Goal: Transaction & Acquisition: Purchase product/service

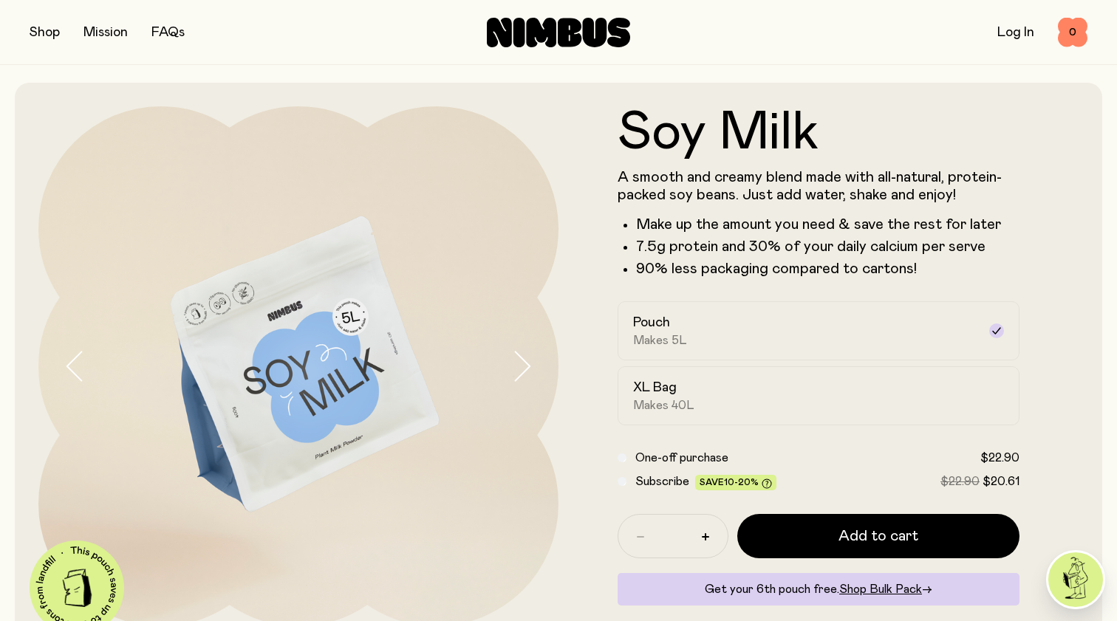
scroll to position [30, 0]
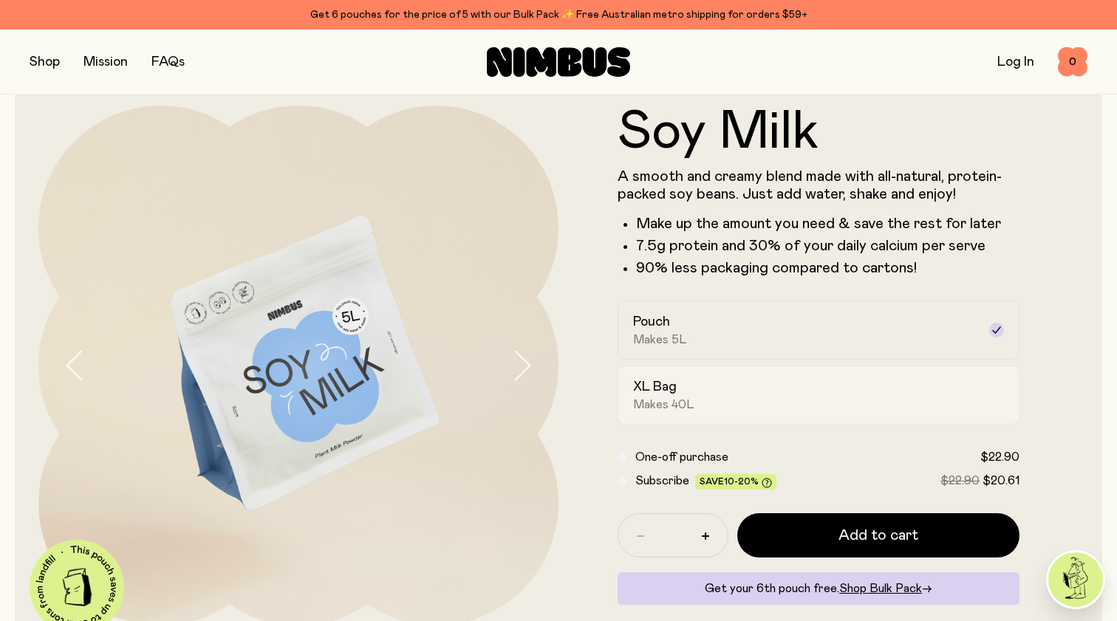
click at [712, 386] on div "XL Bag Makes 40L" at bounding box center [805, 395] width 344 height 34
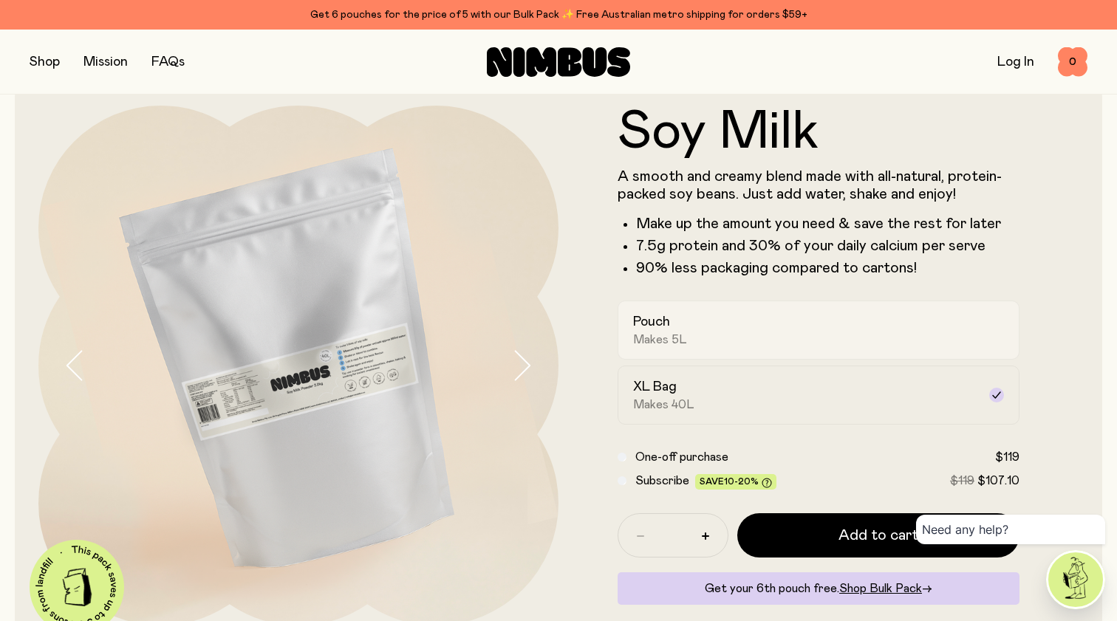
click at [809, 324] on div "Pouch Makes 5L" at bounding box center [805, 330] width 344 height 34
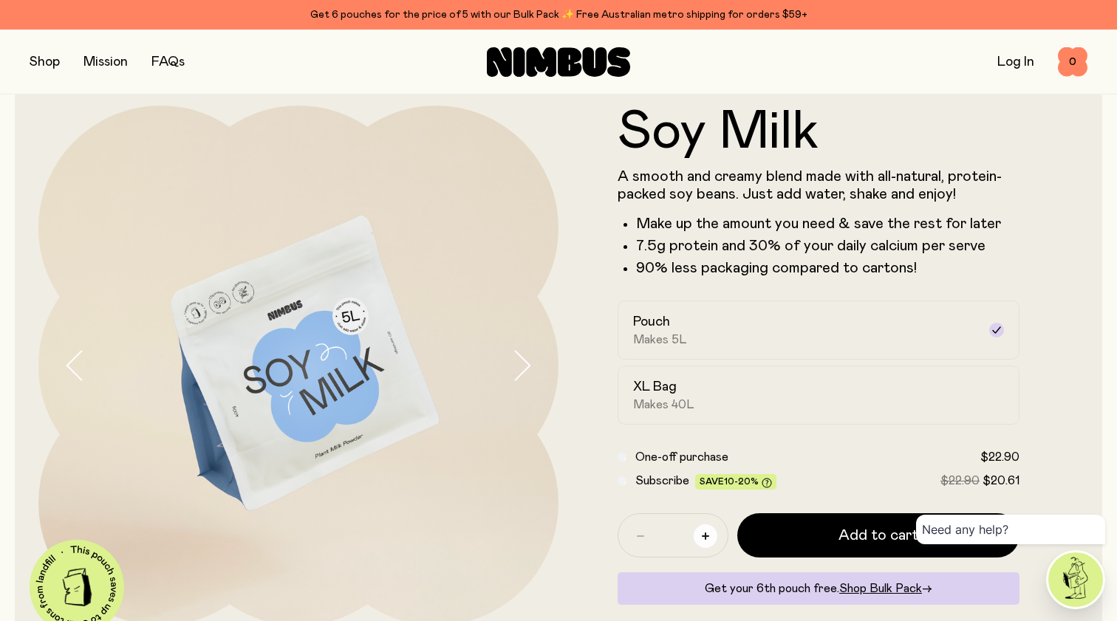
click at [713, 535] on button "button" at bounding box center [706, 537] width 24 height 24
click at [826, 426] on form "Soy Milk A smooth and creamy blend made with all-natural, protein-packed soy be…" at bounding box center [819, 372] width 520 height 532
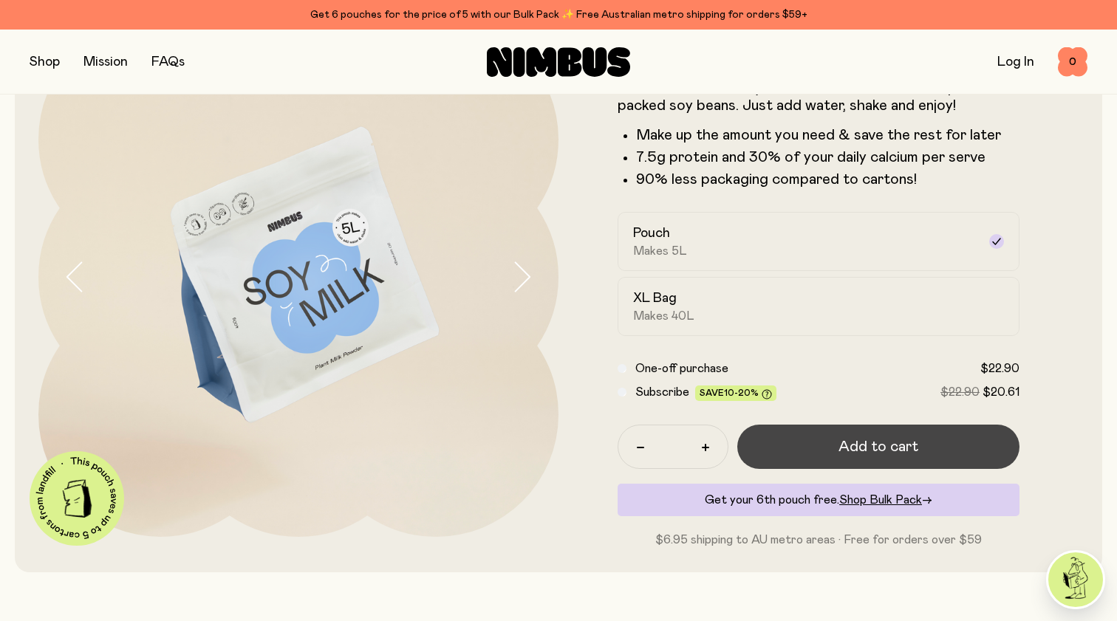
scroll to position [116, 0]
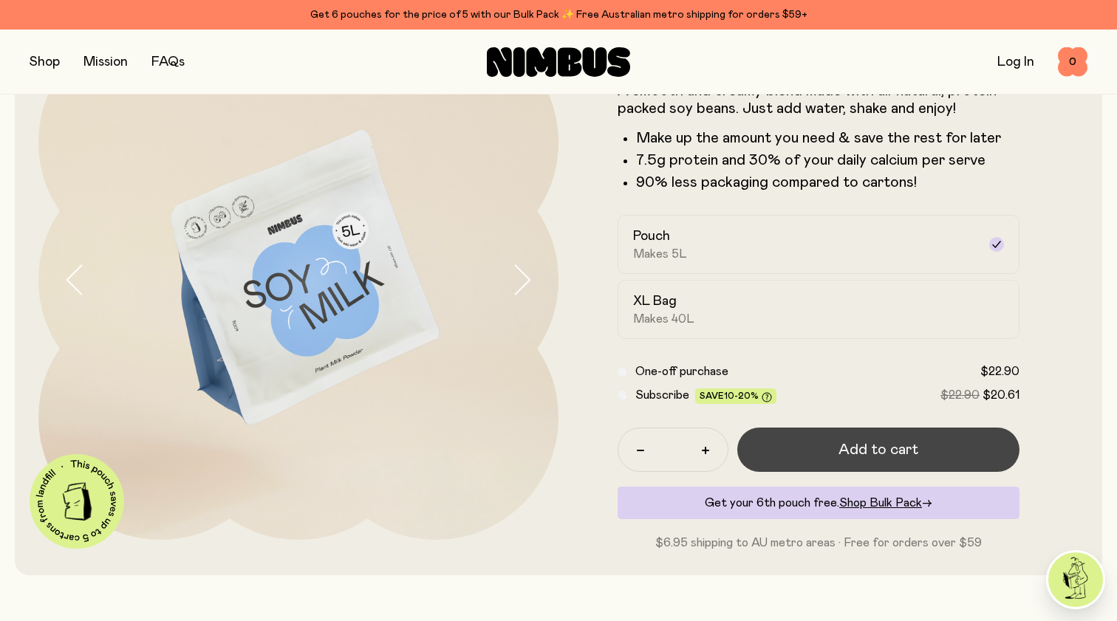
click at [859, 444] on span "Add to cart" at bounding box center [879, 450] width 80 height 21
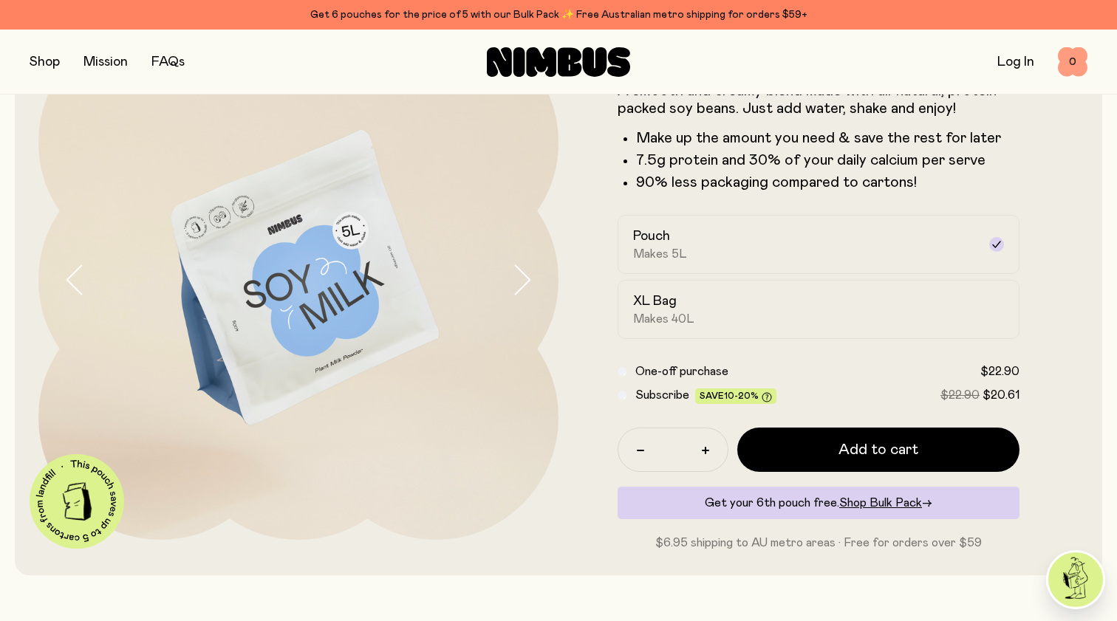
scroll to position [0, 0]
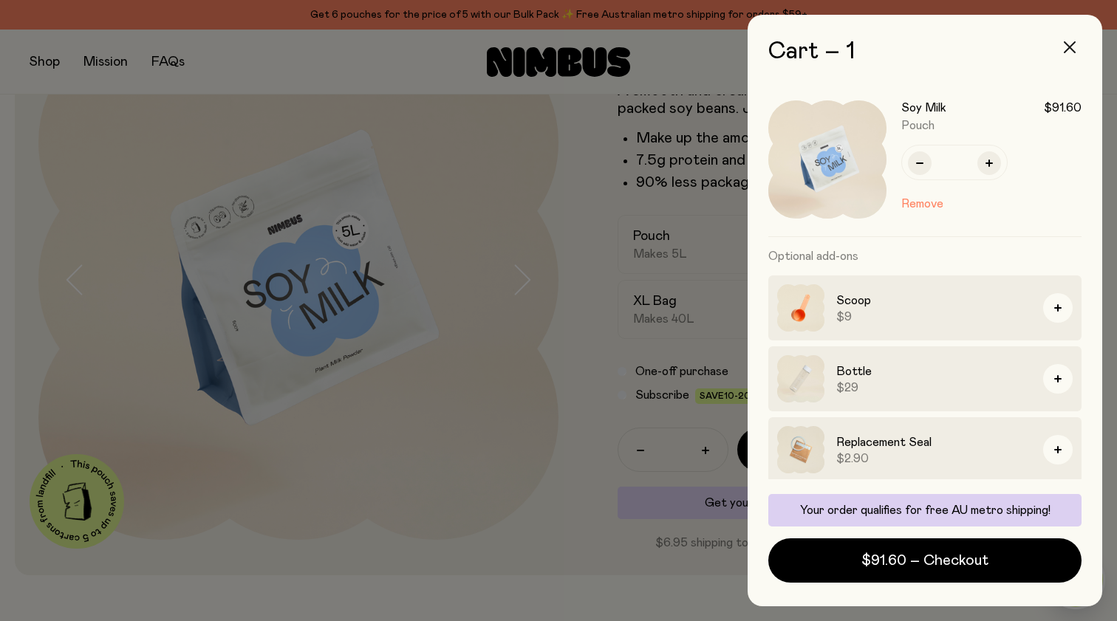
click at [1076, 49] on button "button" at bounding box center [1069, 47] width 35 height 35
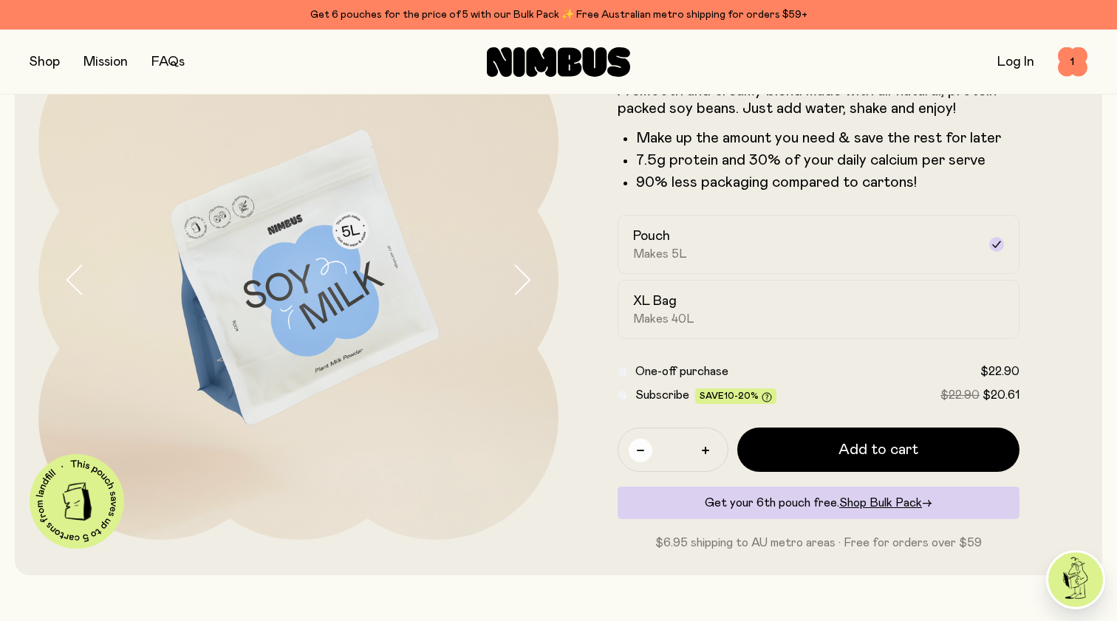
click at [638, 449] on icon "button" at bounding box center [640, 450] width 7 height 7
click at [1068, 57] on span "1" at bounding box center [1073, 62] width 30 height 30
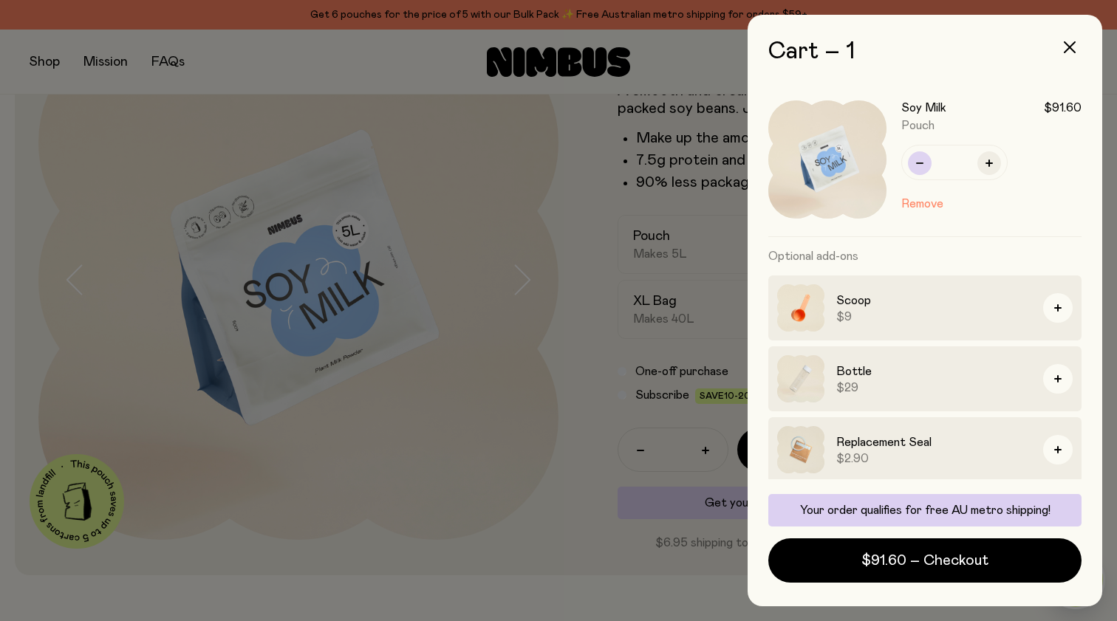
click at [918, 171] on button "button" at bounding box center [920, 163] width 24 height 24
click at [926, 199] on button "Remove" at bounding box center [922, 204] width 42 height 18
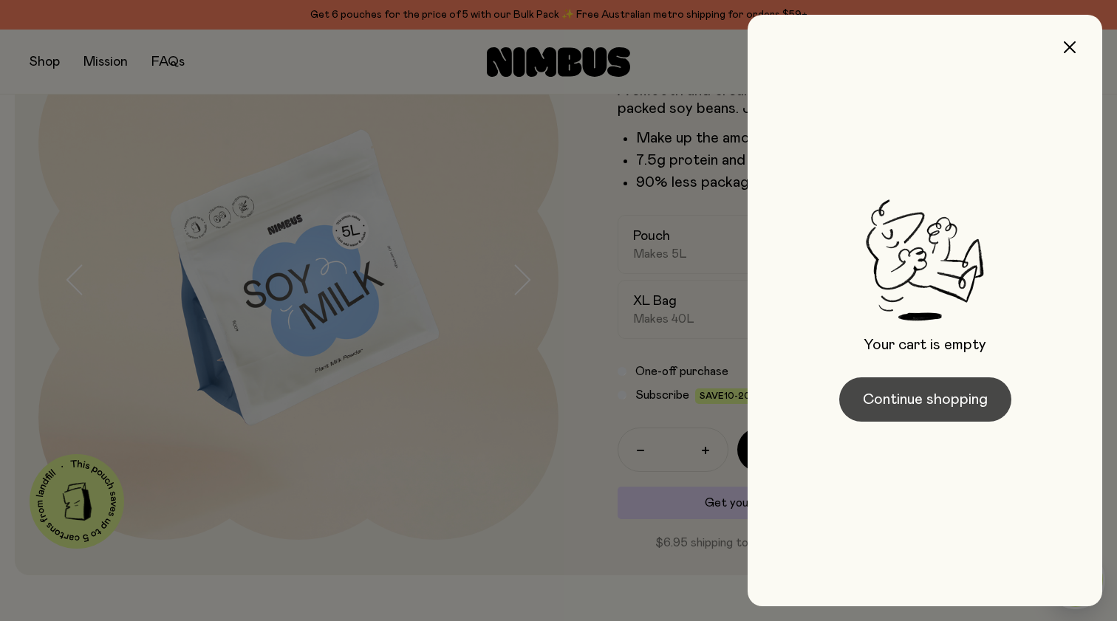
click at [934, 412] on button "Continue shopping" at bounding box center [925, 400] width 172 height 44
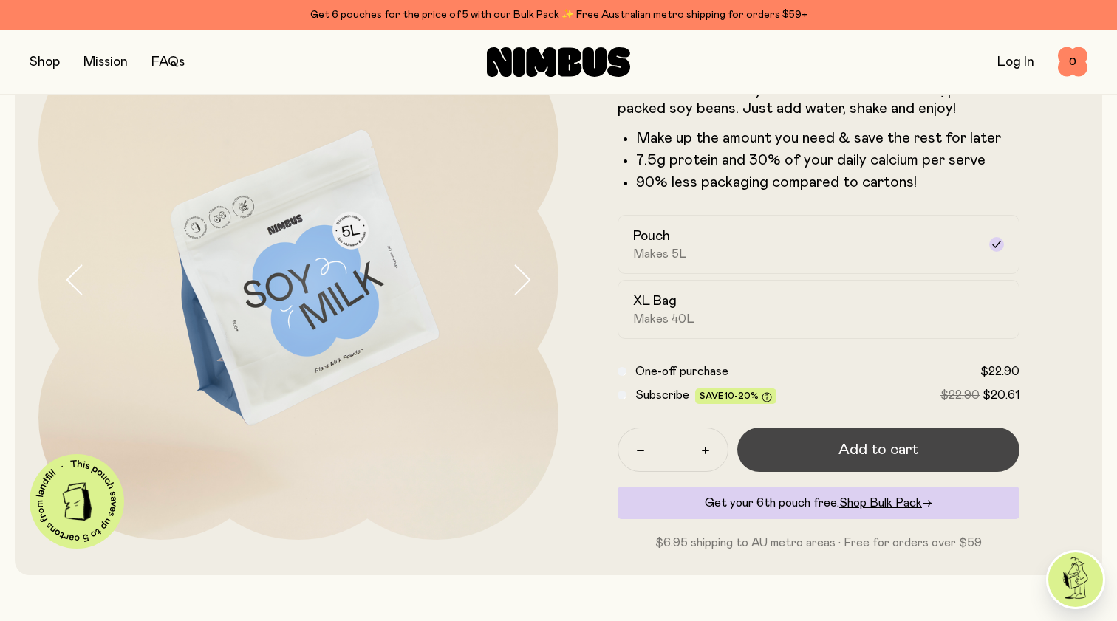
click at [842, 440] on span "Add to cart" at bounding box center [879, 450] width 80 height 21
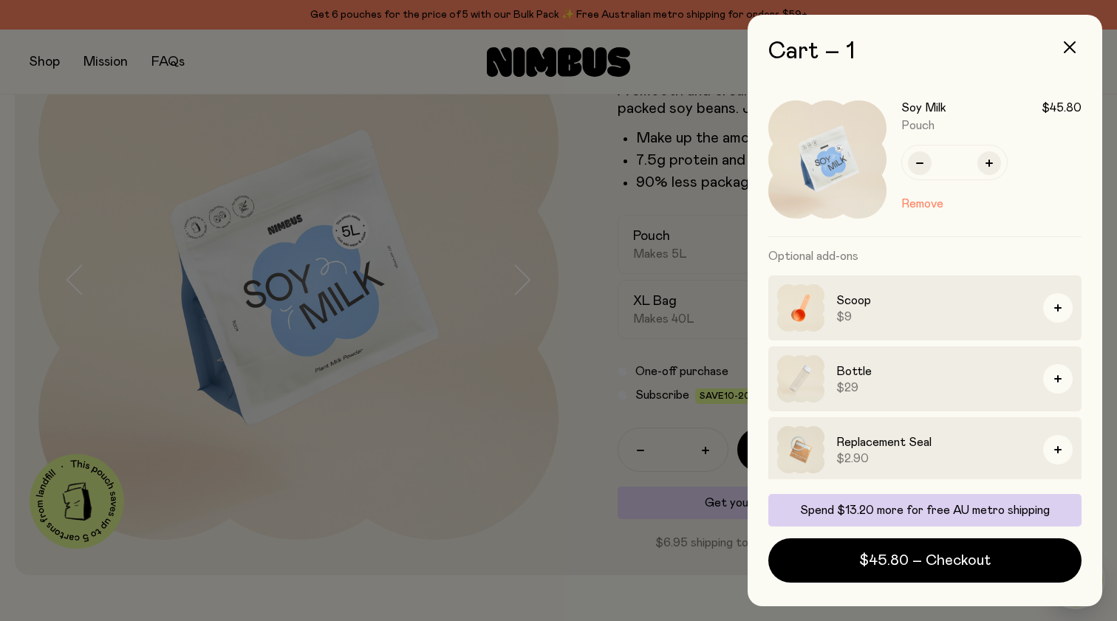
scroll to position [0, 0]
click at [1071, 47] on icon "button" at bounding box center [1070, 47] width 12 height 12
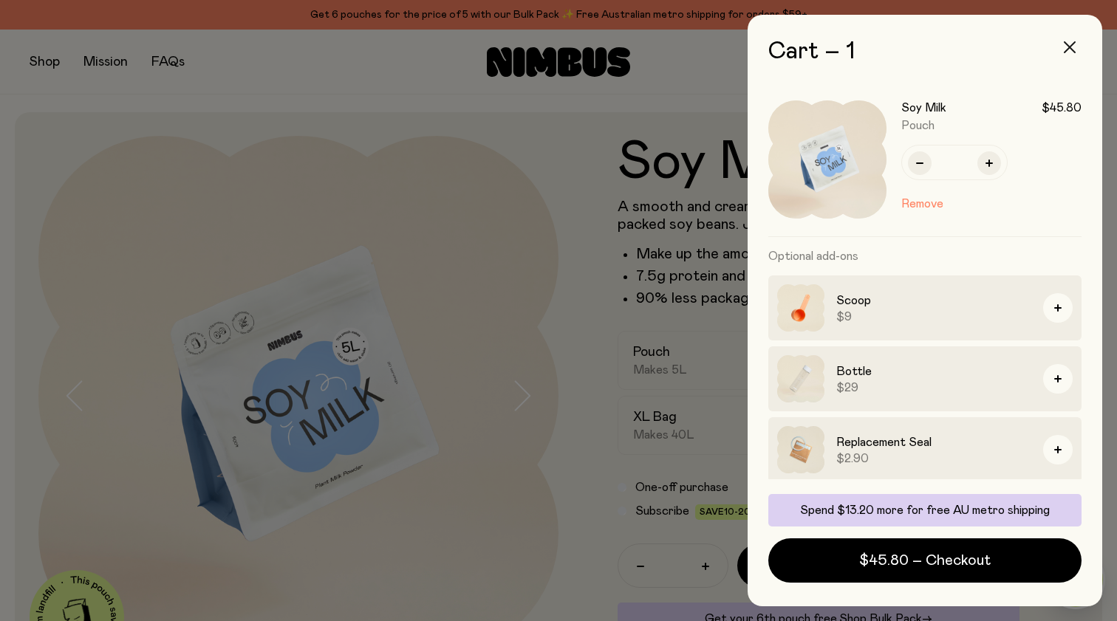
scroll to position [116, 0]
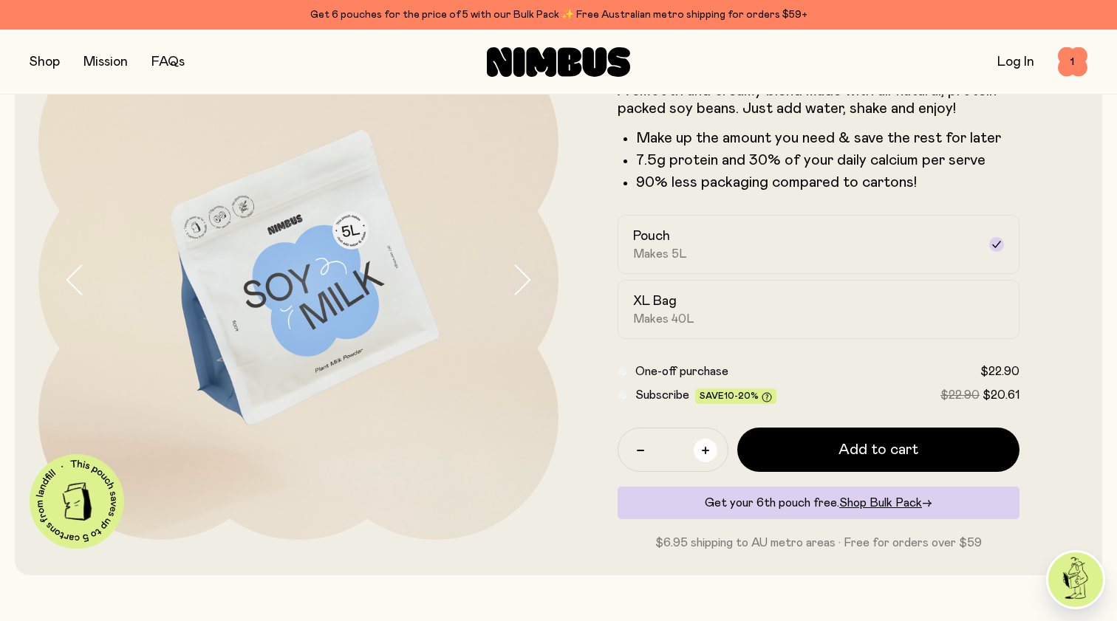
click at [708, 448] on icon "button" at bounding box center [705, 450] width 7 height 7
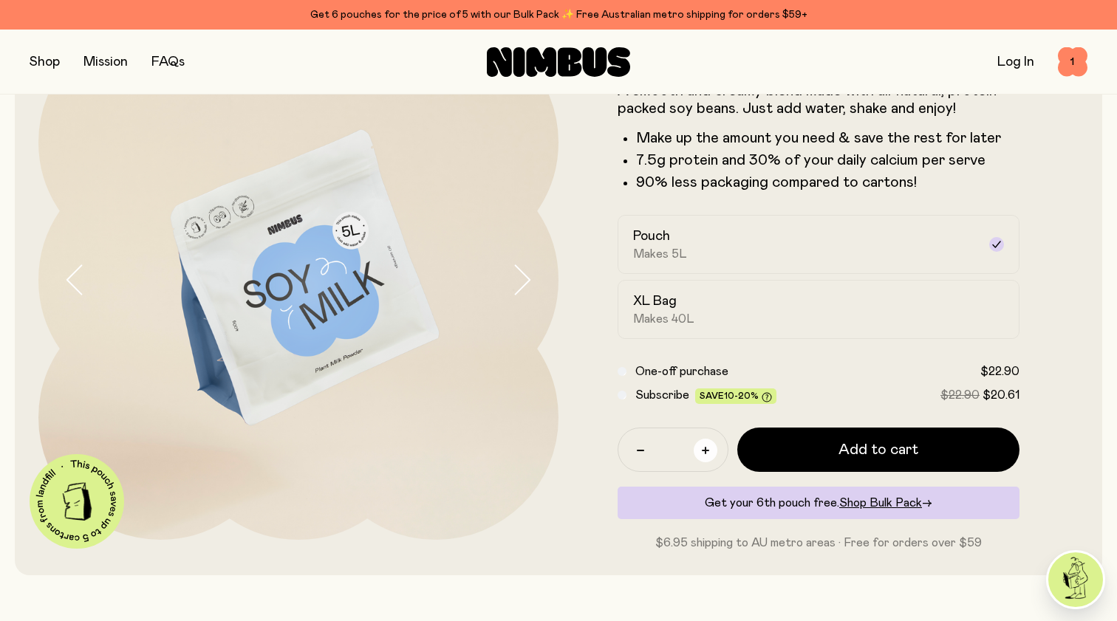
click at [708, 448] on icon "button" at bounding box center [705, 450] width 7 height 7
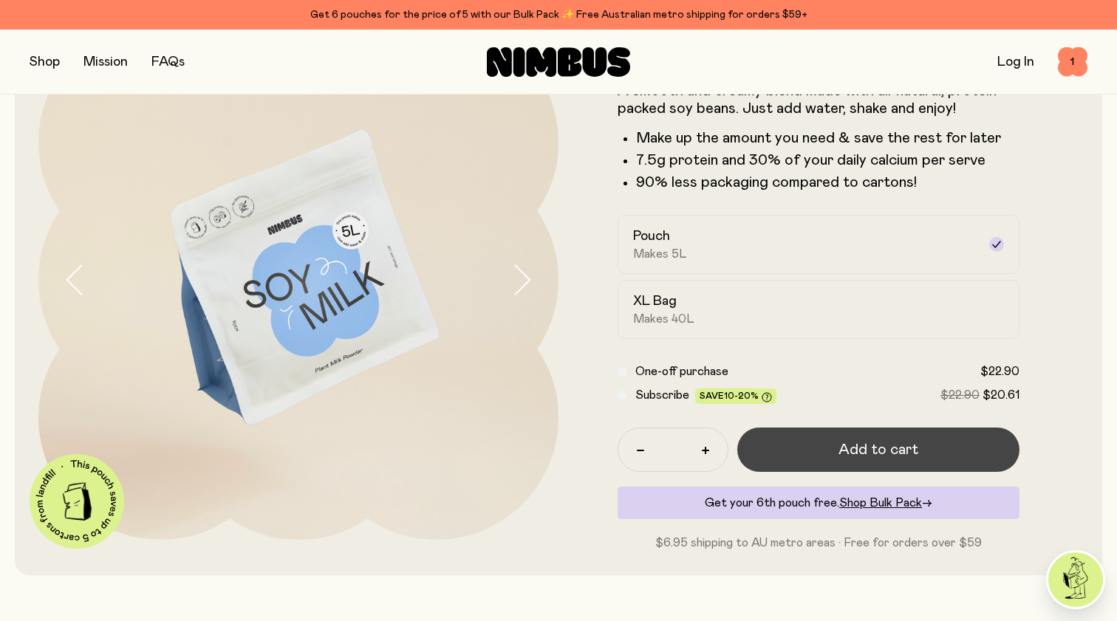
click at [811, 448] on button "Add to cart" at bounding box center [878, 450] width 282 height 44
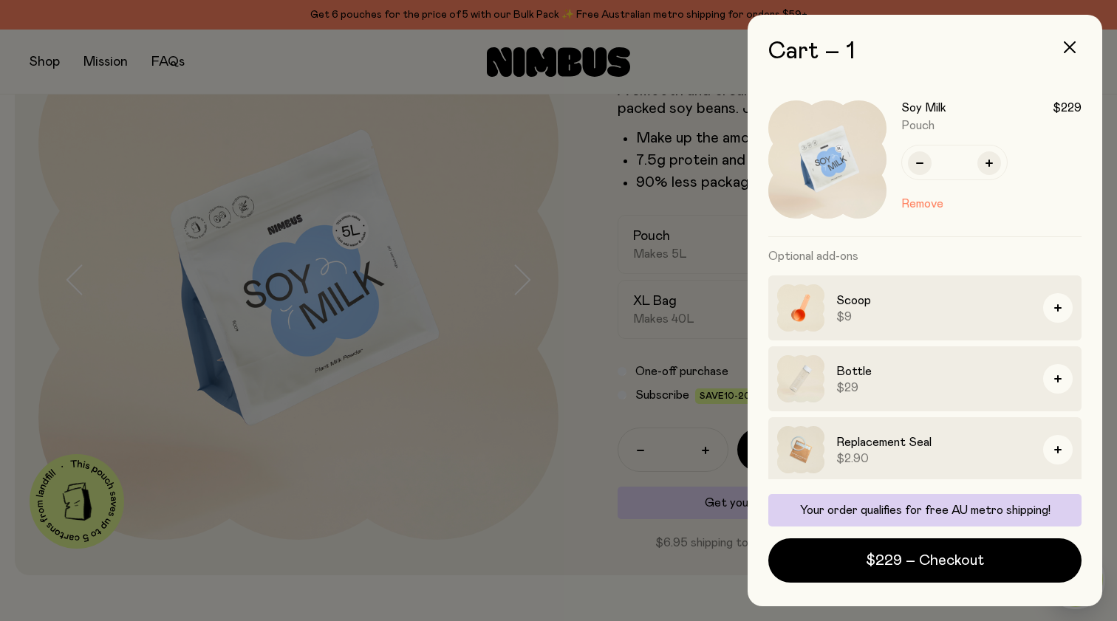
scroll to position [0, 0]
click at [924, 168] on button "button" at bounding box center [920, 163] width 24 height 24
click at [1072, 41] on button "button" at bounding box center [1069, 47] width 35 height 35
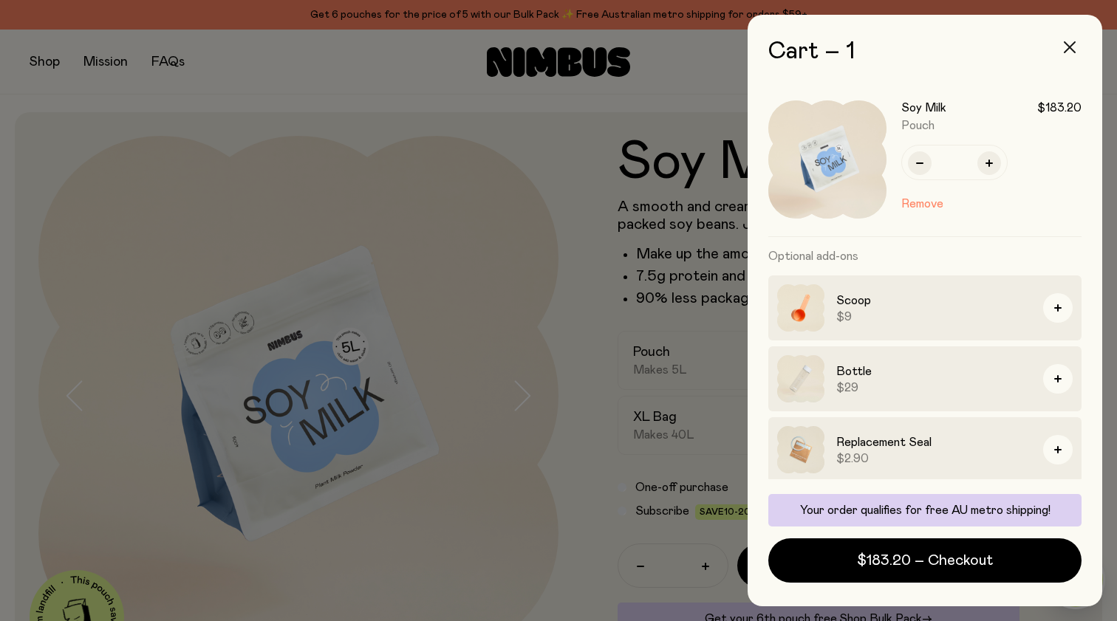
scroll to position [116, 0]
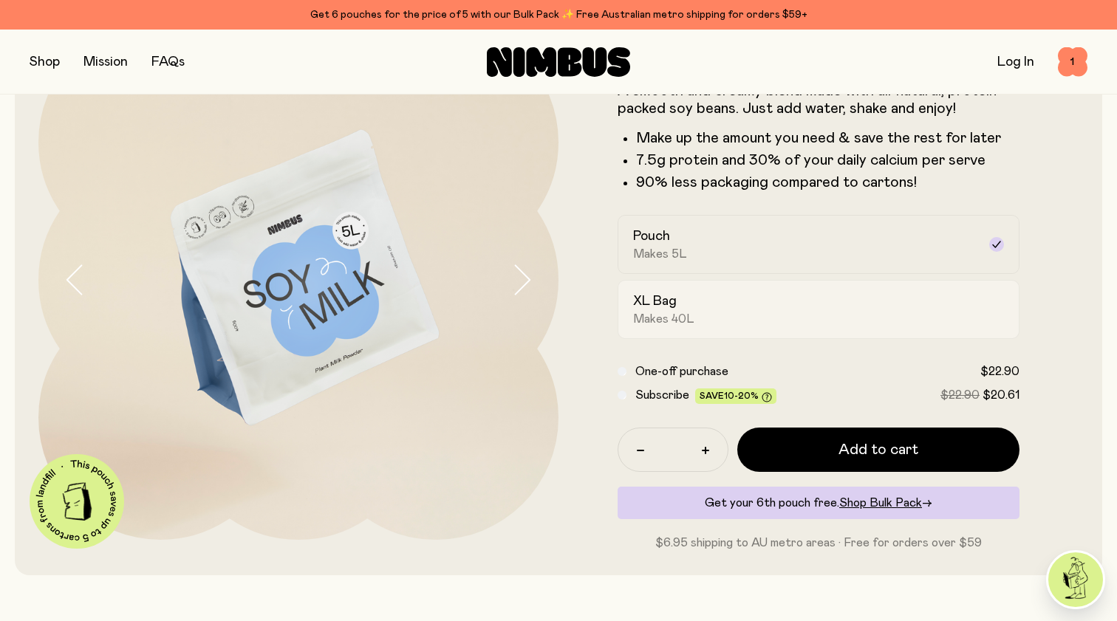
click at [833, 311] on div "XL Bag Makes 40L" at bounding box center [805, 310] width 344 height 34
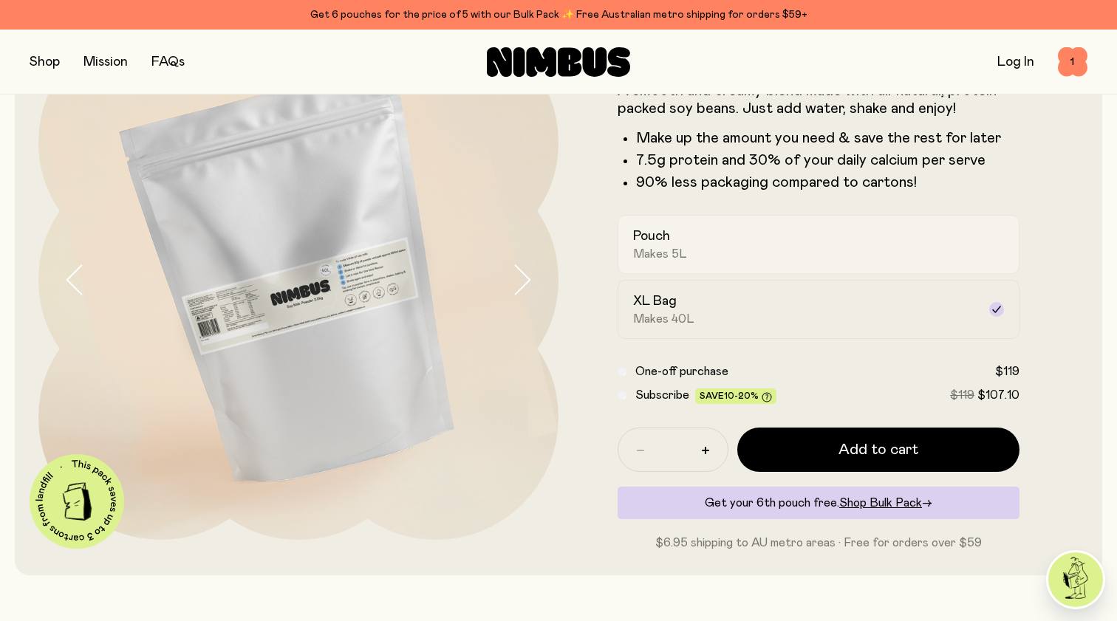
click at [847, 250] on div "Pouch Makes 5L" at bounding box center [805, 245] width 344 height 34
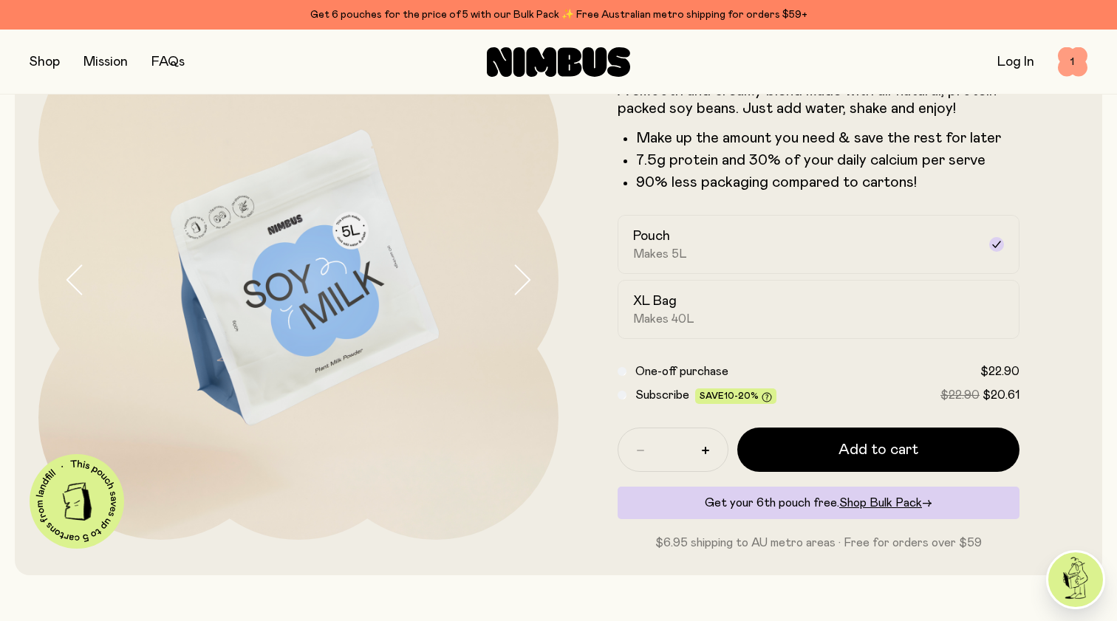
click at [1066, 62] on span "1" at bounding box center [1073, 62] width 30 height 30
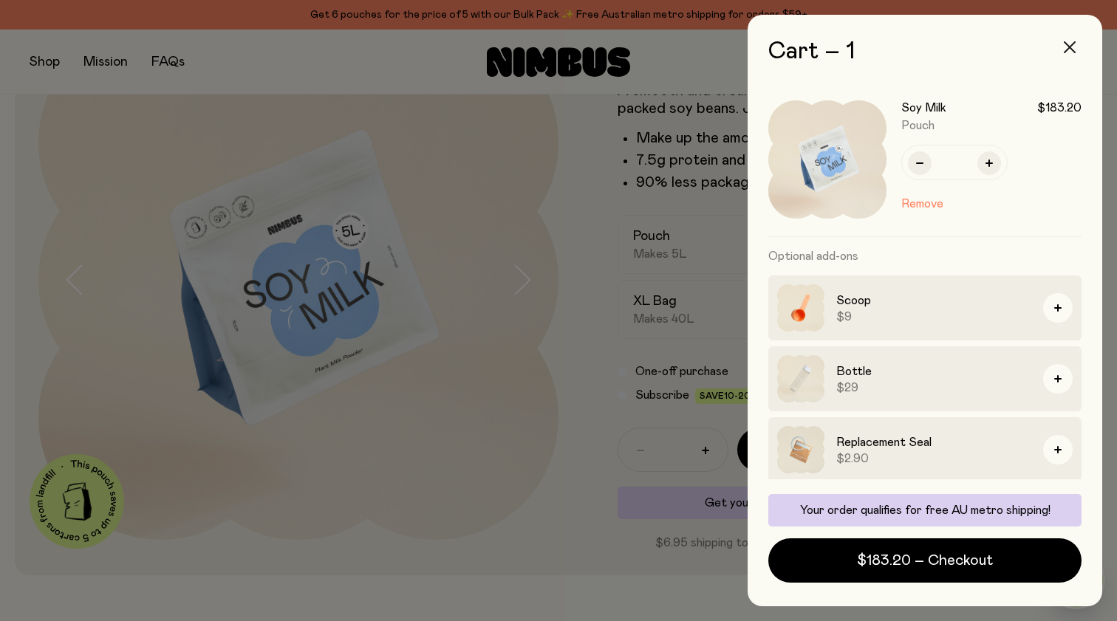
click at [1070, 47] on icon "button" at bounding box center [1070, 47] width 12 height 12
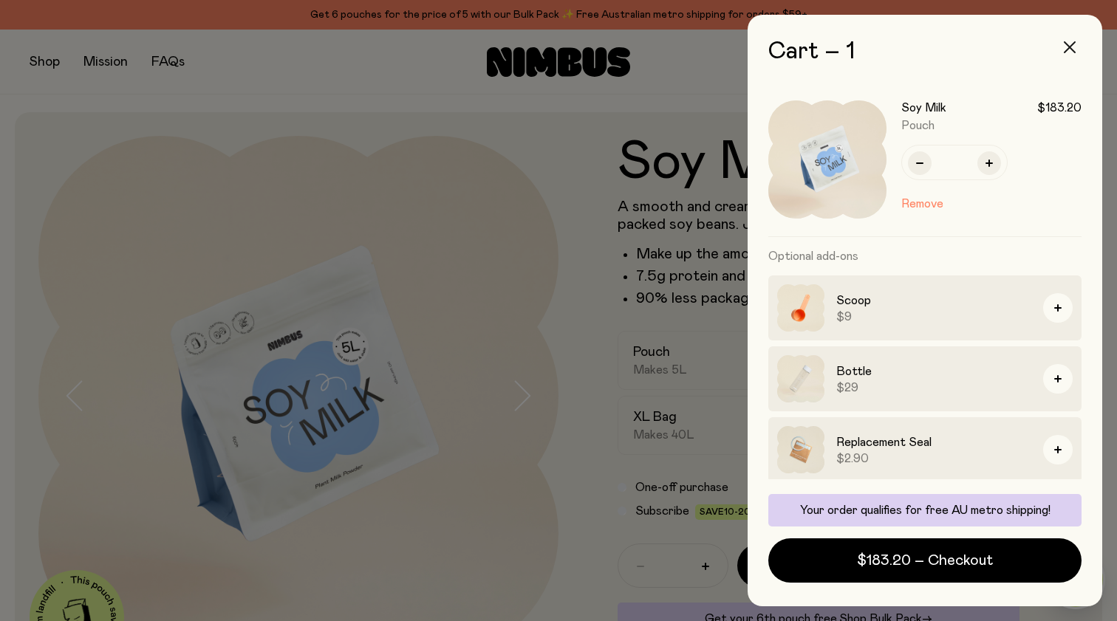
scroll to position [116, 0]
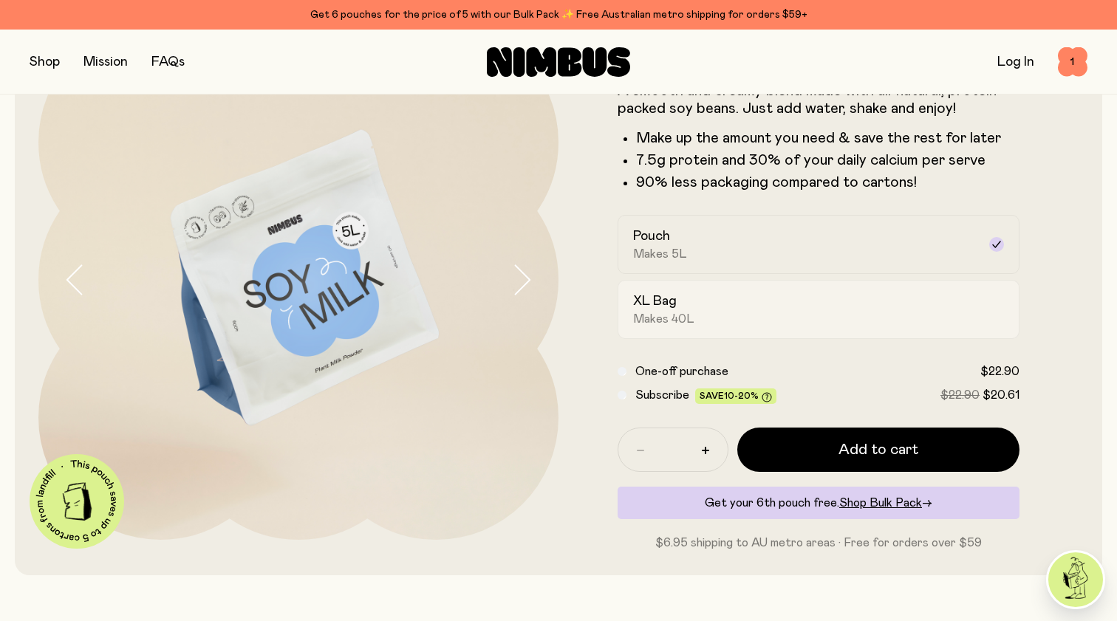
click at [936, 298] on div "XL Bag Makes 40L" at bounding box center [805, 310] width 344 height 34
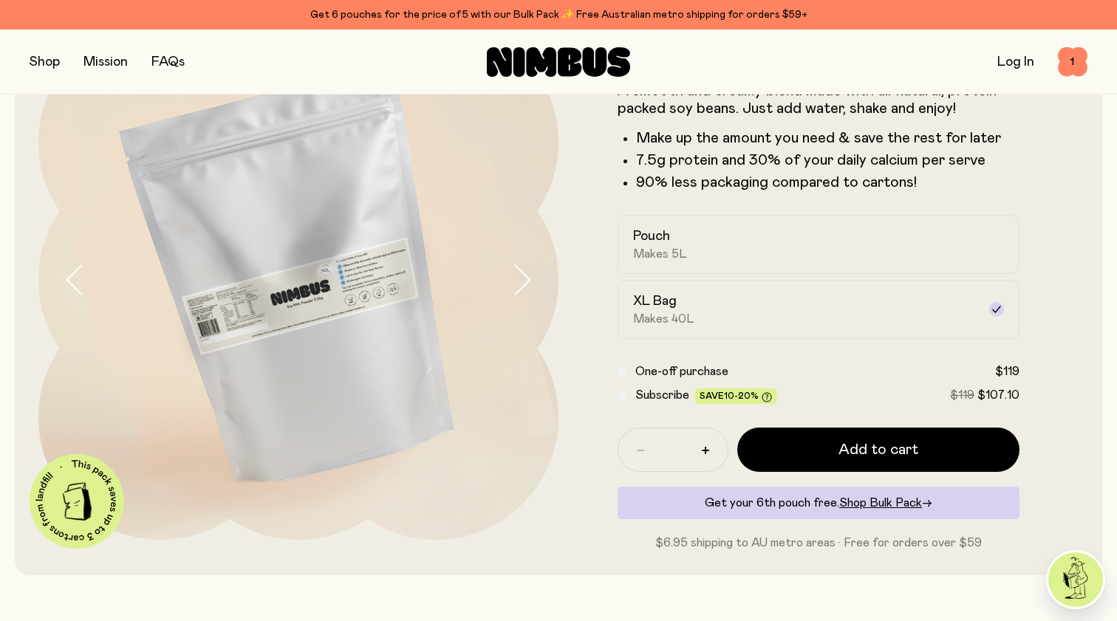
click at [311, 298] on img at bounding box center [298, 280] width 520 height 520
click at [522, 295] on icon "button" at bounding box center [521, 280] width 21 height 31
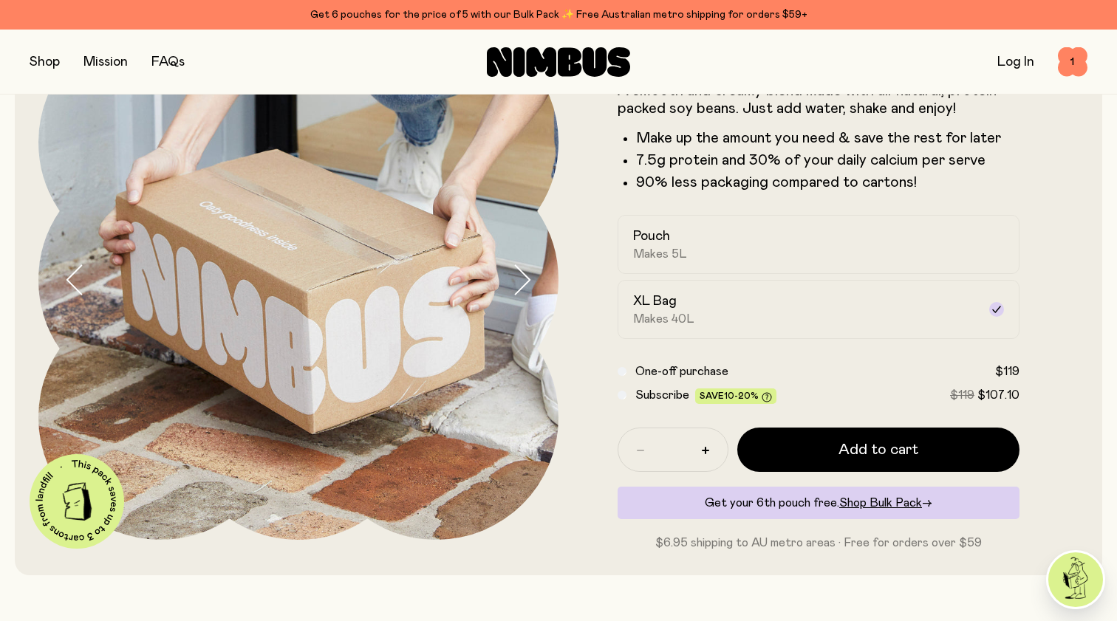
click at [522, 286] on icon "button" at bounding box center [521, 280] width 21 height 31
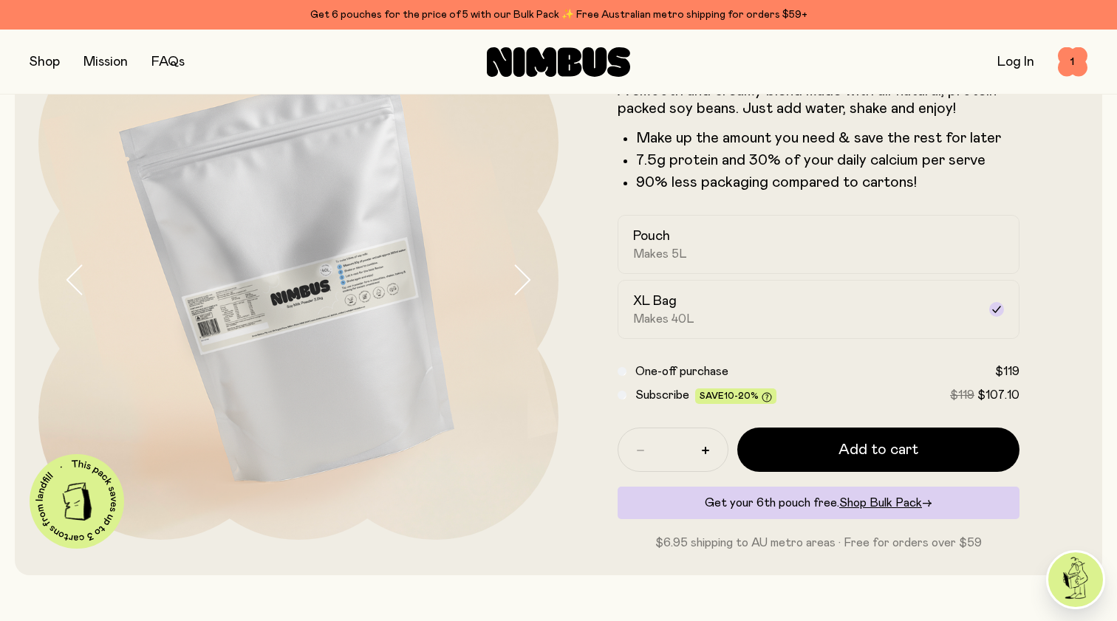
click at [522, 285] on icon "button" at bounding box center [521, 280] width 21 height 31
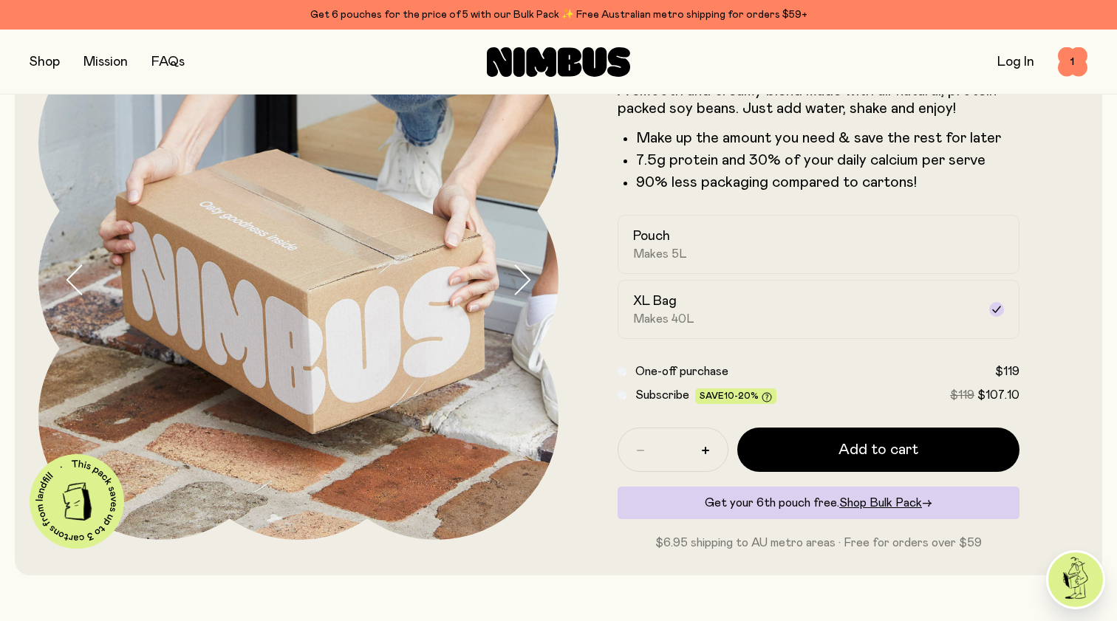
click at [522, 285] on icon "button" at bounding box center [521, 280] width 21 height 31
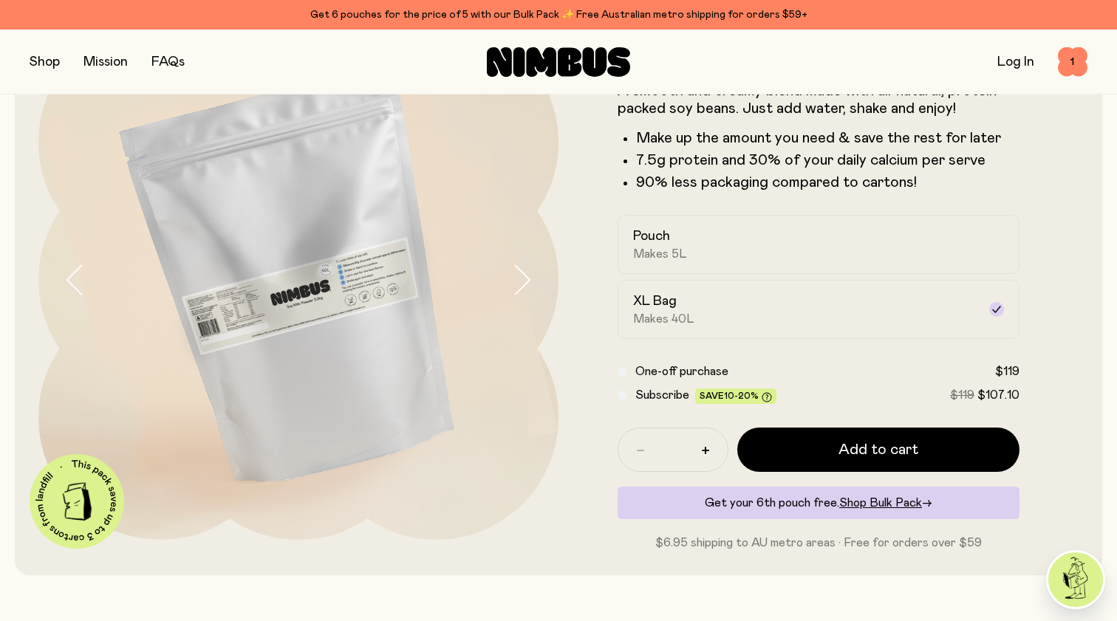
click at [281, 287] on img at bounding box center [298, 280] width 520 height 520
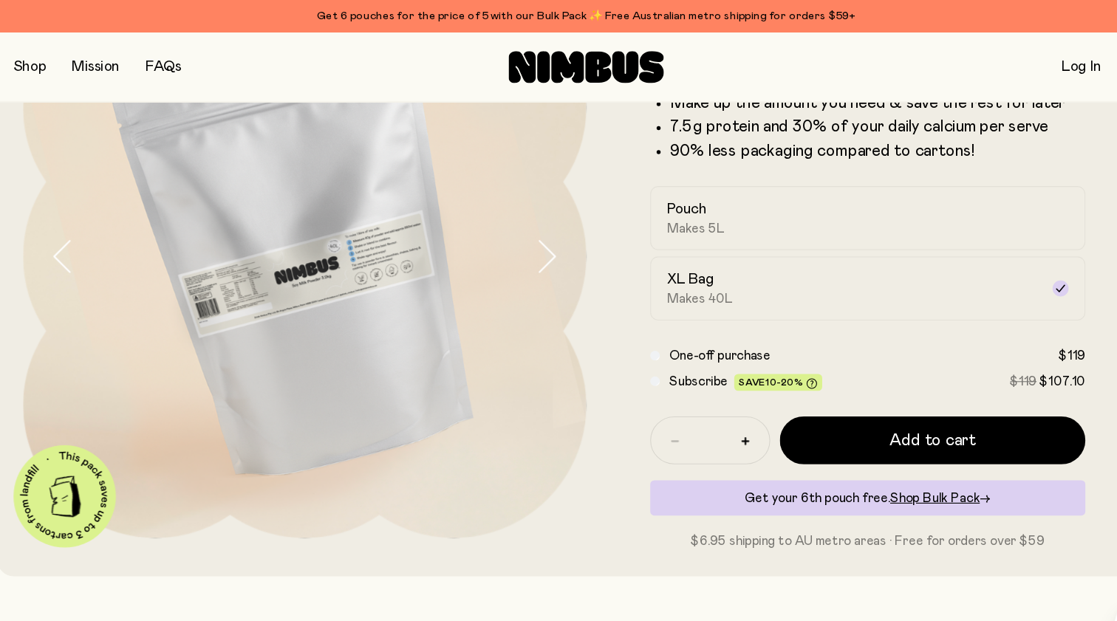
scroll to position [137, 0]
